Goal: Information Seeking & Learning: Learn about a topic

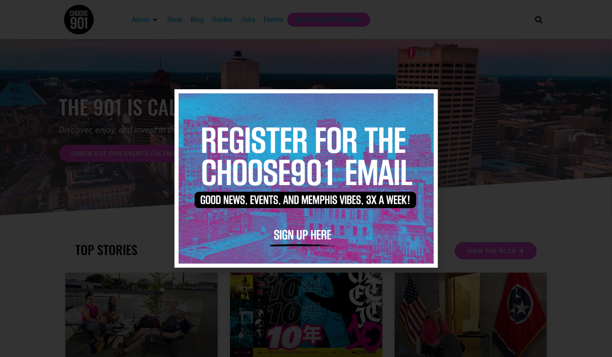
click at [428, 104] on img at bounding box center [306, 178] width 255 height 170
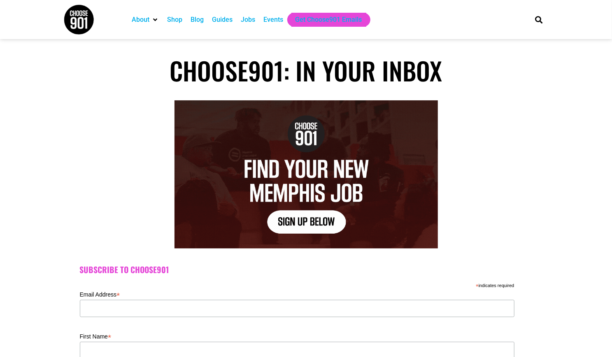
click at [253, 23] on div "Jobs" at bounding box center [248, 20] width 14 height 10
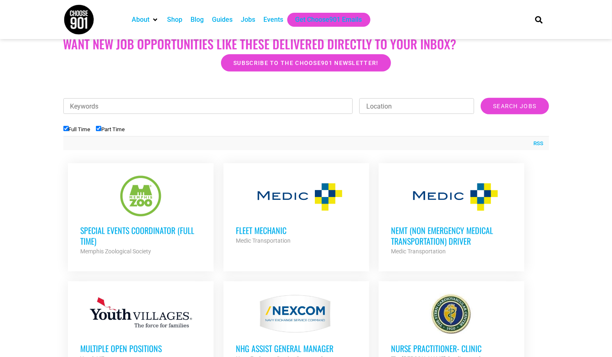
scroll to position [215, 0]
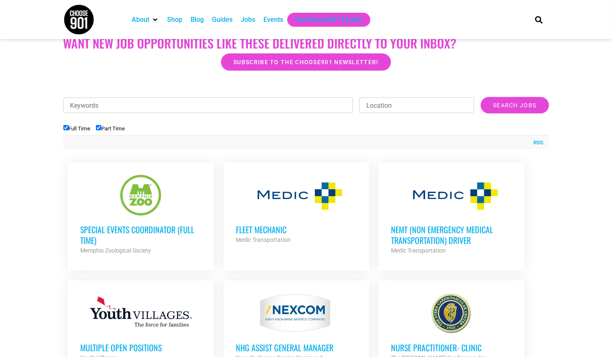
click at [151, 200] on div at bounding box center [140, 195] width 121 height 41
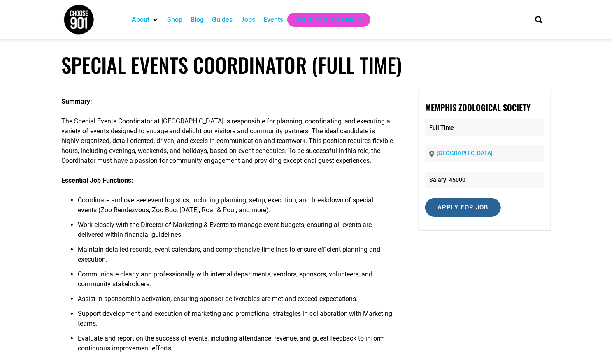
click at [447, 205] on input "Apply for job" at bounding box center [463, 207] width 76 height 19
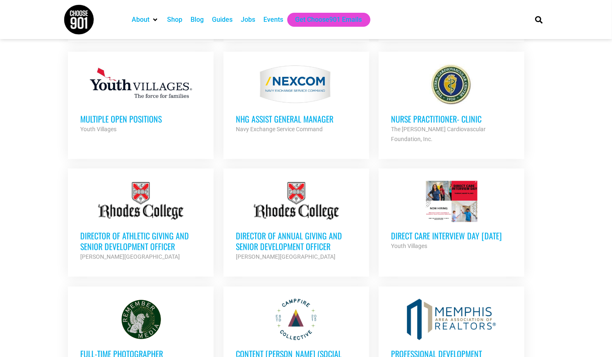
scroll to position [446, 0]
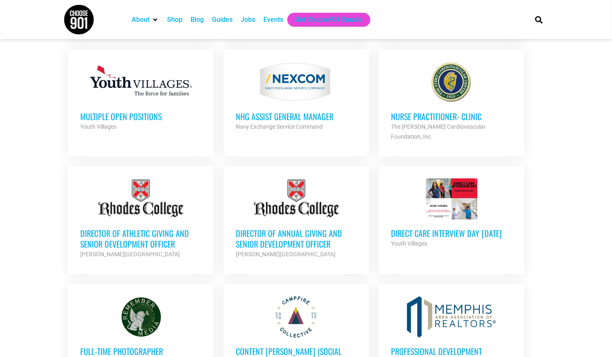
click at [447, 228] on h3 "Direct Care Interview Day [DATE]" at bounding box center [451, 233] width 121 height 11
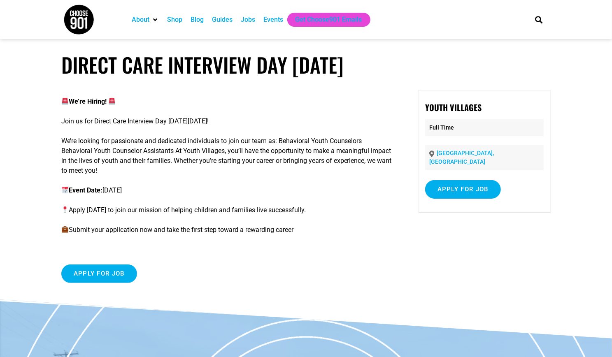
scroll to position [16, 0]
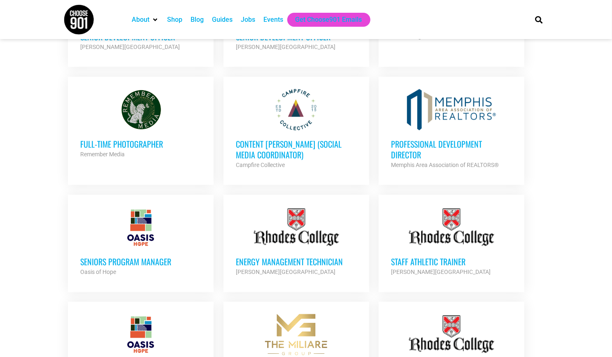
scroll to position [654, 0]
click at [139, 256] on h3 "Seniors Program Manager" at bounding box center [140, 261] width 121 height 11
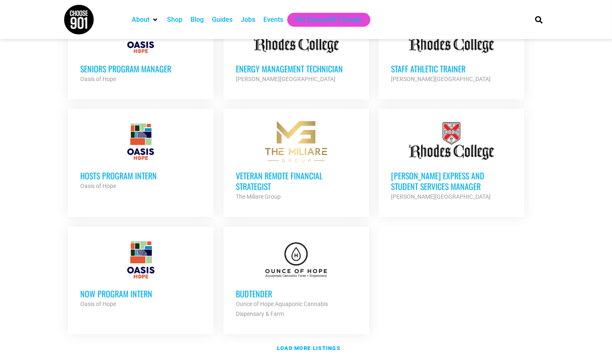
scroll to position [905, 0]
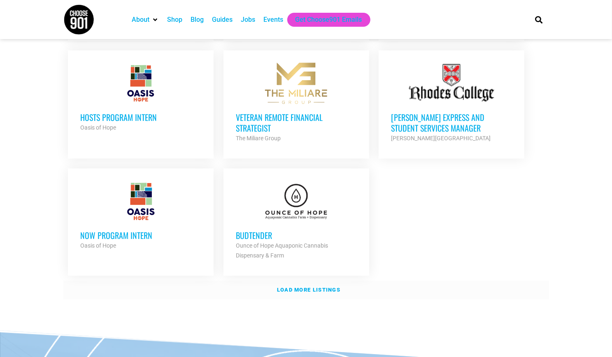
click at [318, 287] on strong "Load more listings" at bounding box center [308, 290] width 63 height 6
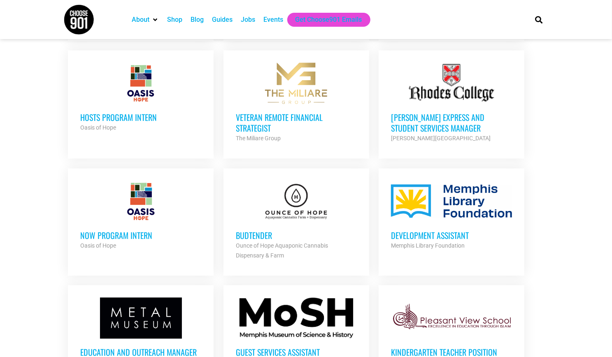
click at [253, 230] on h3 "Budtender" at bounding box center [296, 235] width 121 height 11
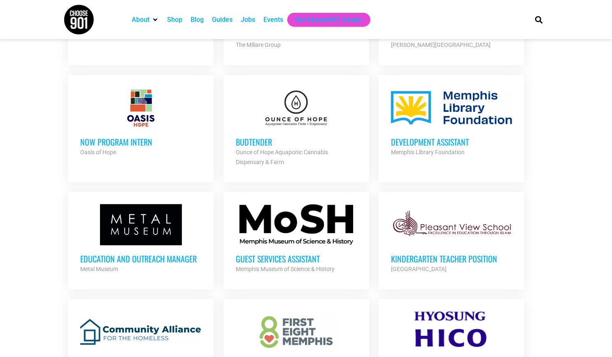
scroll to position [953, 0]
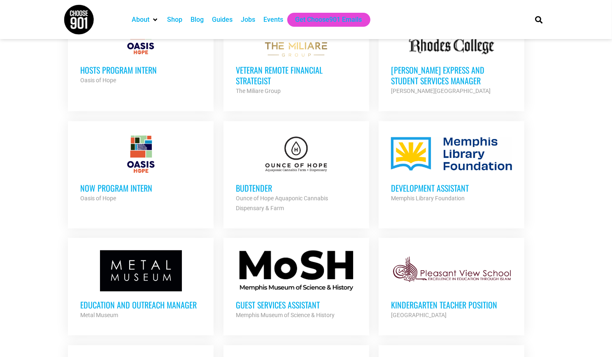
click at [282, 255] on div at bounding box center [296, 270] width 121 height 41
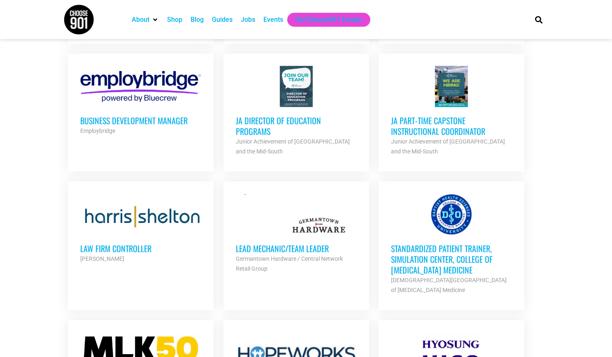
scroll to position [1363, 0]
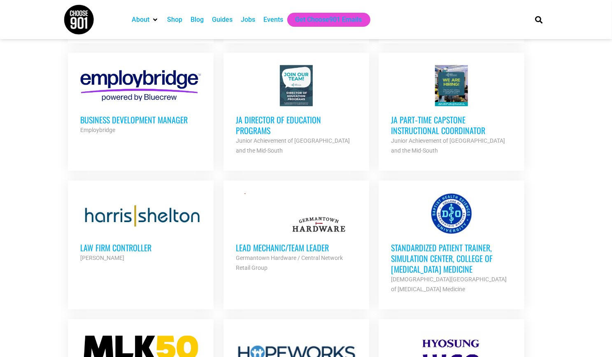
click at [232, 188] on link "Lead Mechanic/Team Leader Germantown Hardware / Central Network Retail Group Pa…" at bounding box center [296, 233] width 146 height 105
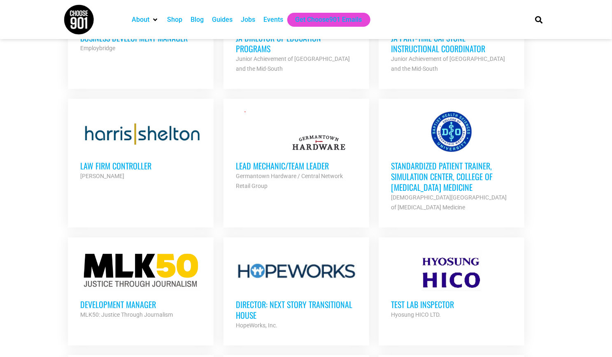
scroll to position [1445, 0]
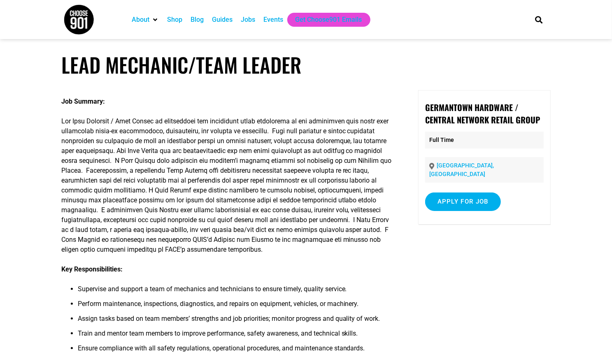
scroll to position [56, 0]
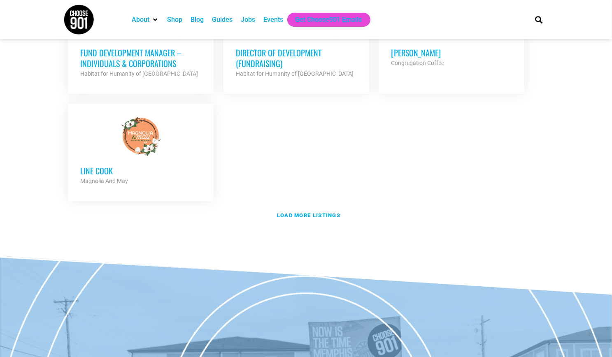
scroll to position [1811, 0]
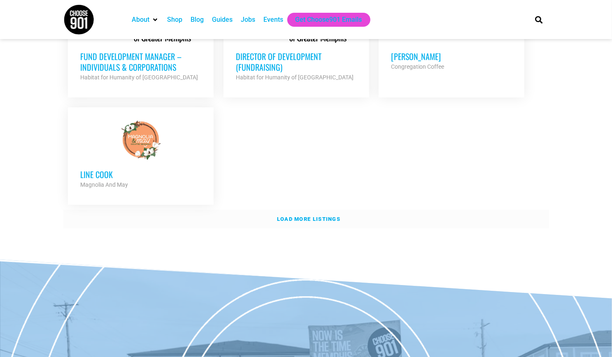
click at [310, 216] on strong "Load more listings" at bounding box center [308, 219] width 63 height 6
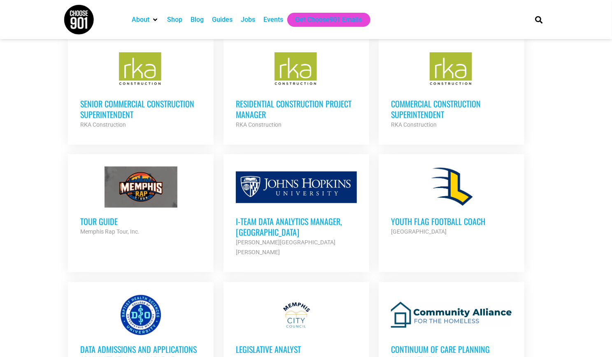
scroll to position [2327, 0]
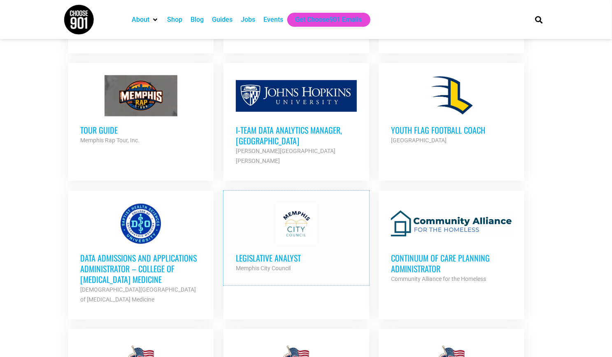
click at [298, 191] on link "Legislative Analyst Memphis City Council Partner Org Full Time" at bounding box center [296, 238] width 146 height 95
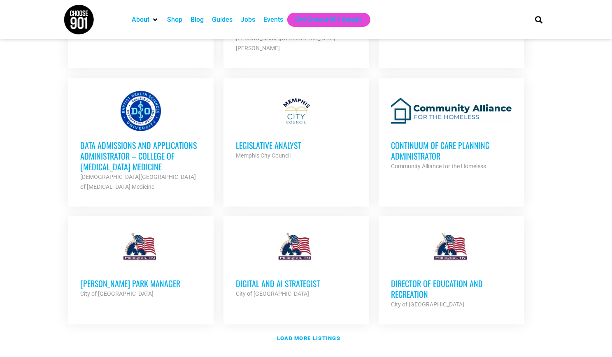
scroll to position [2439, 0]
click at [121, 140] on h3 "Data Admissions and Applications Administrator – College of [MEDICAL_DATA] Medi…" at bounding box center [140, 156] width 121 height 32
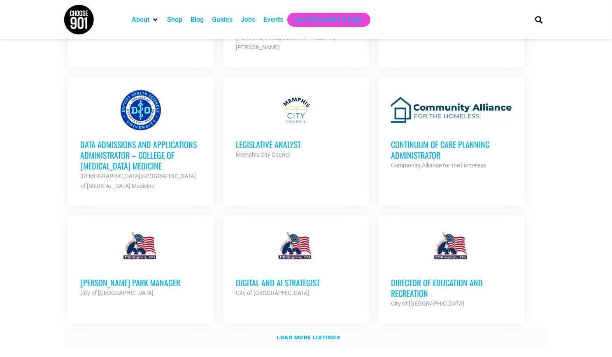
click at [310, 329] on link "Load more listings" at bounding box center [306, 338] width 486 height 19
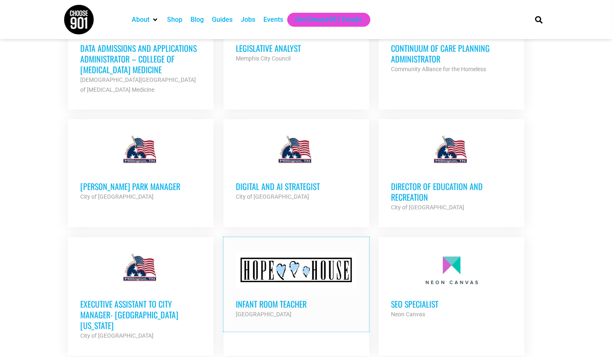
click at [314, 299] on h3 "Infant Room Teacher" at bounding box center [296, 304] width 121 height 11
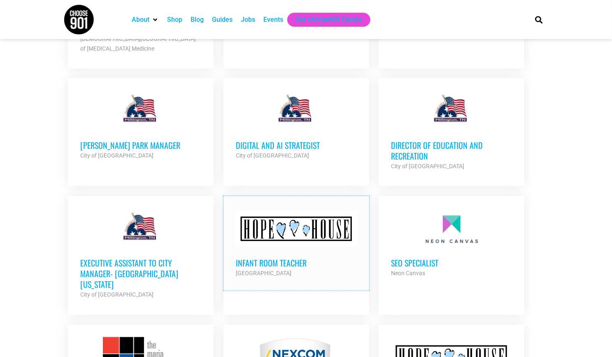
scroll to position [2579, 0]
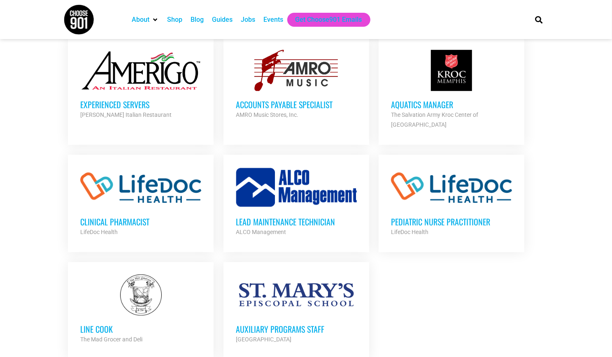
scroll to position [3207, 0]
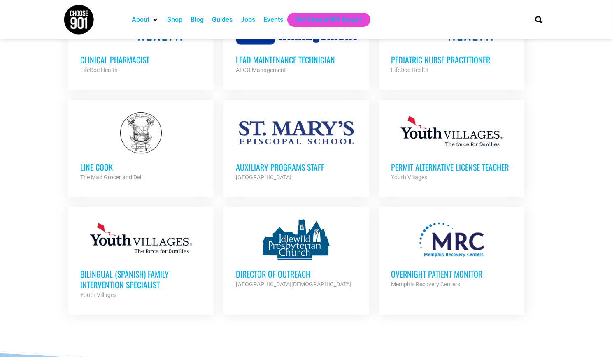
scroll to position [3358, 0]
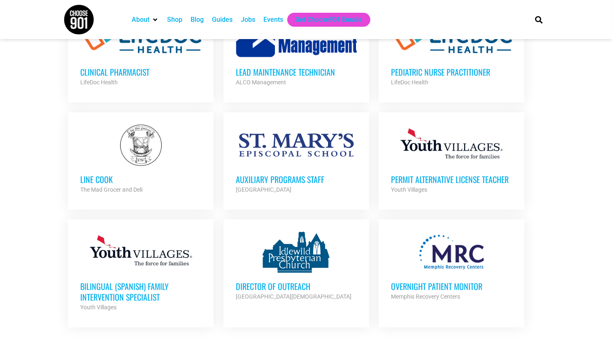
click at [429, 281] on h3 "Overnight Patient Monitor" at bounding box center [451, 286] width 121 height 11
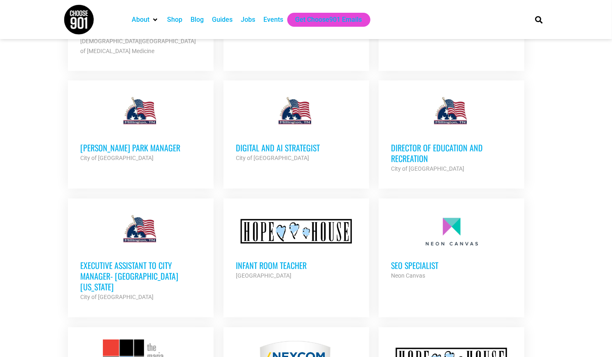
scroll to position [2167, 0]
